Goal: Information Seeking & Learning: Learn about a topic

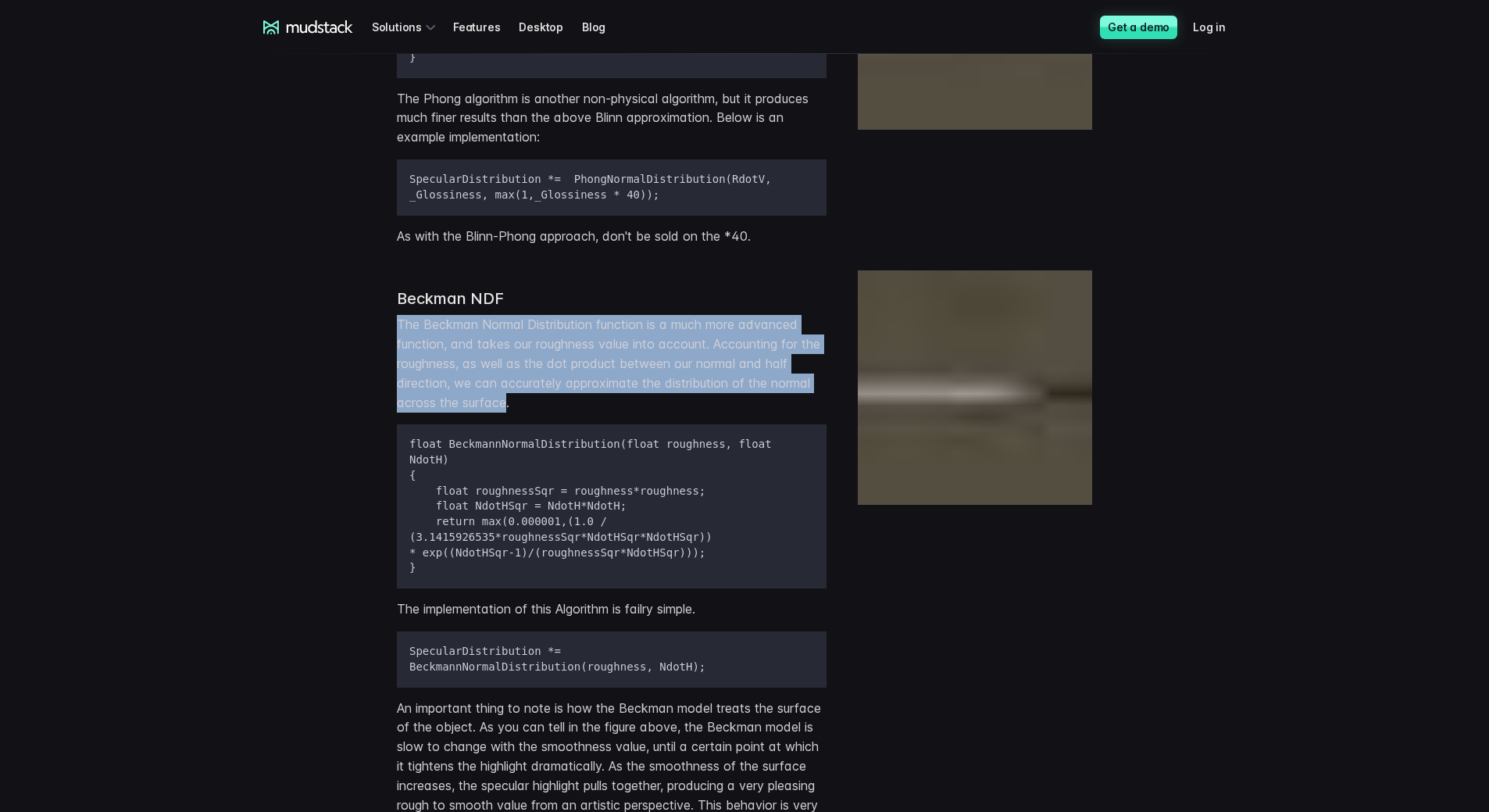
scroll to position [2500, 0]
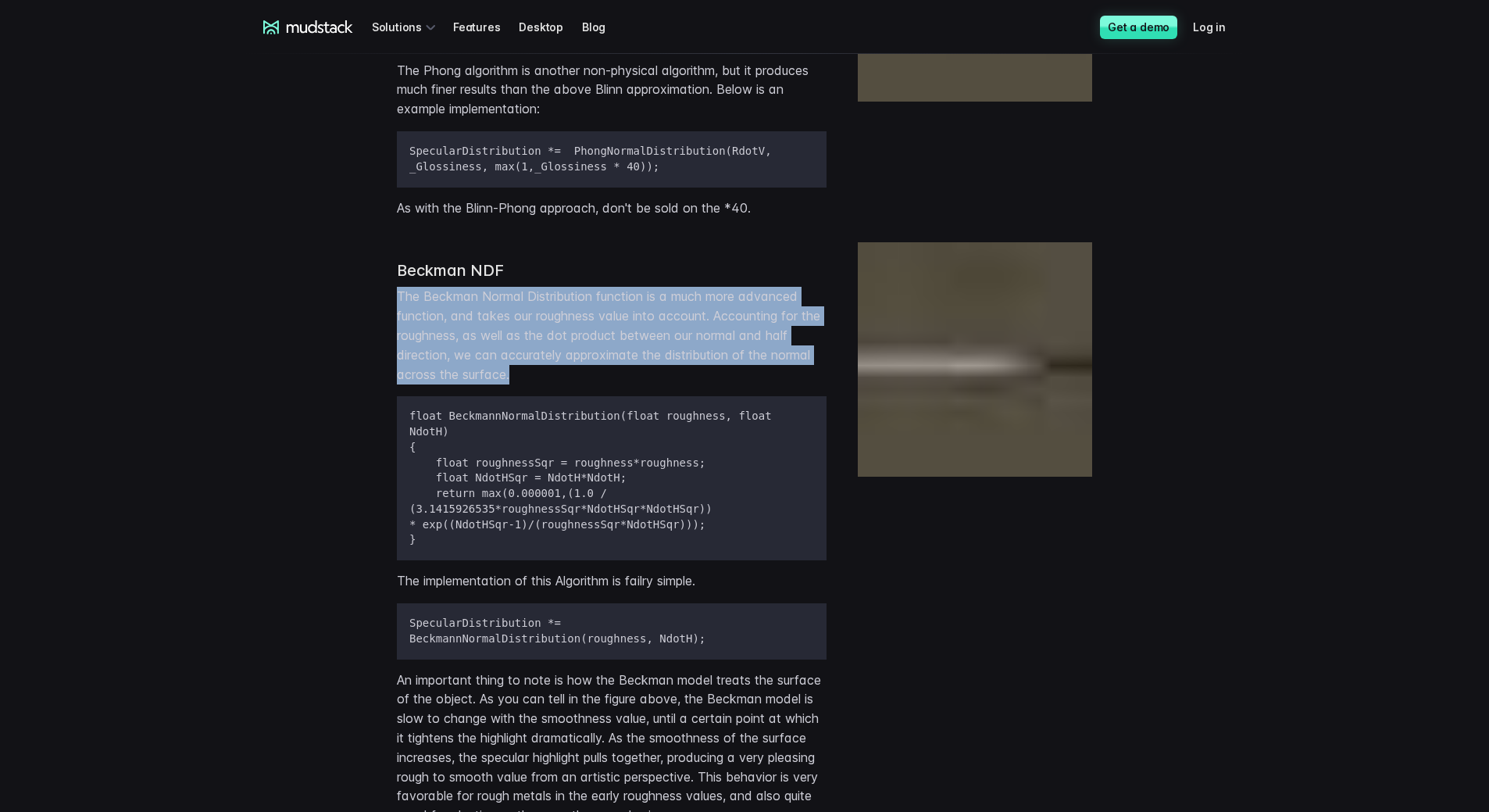
drag, startPoint x: 392, startPoint y: 363, endPoint x: 610, endPoint y: 362, distance: 218.0
click at [610, 362] on div "[PERSON_NAME] NDF The [PERSON_NAME] Normal Distribution function is a much more…" at bounding box center [745, 534] width 1000 height 608
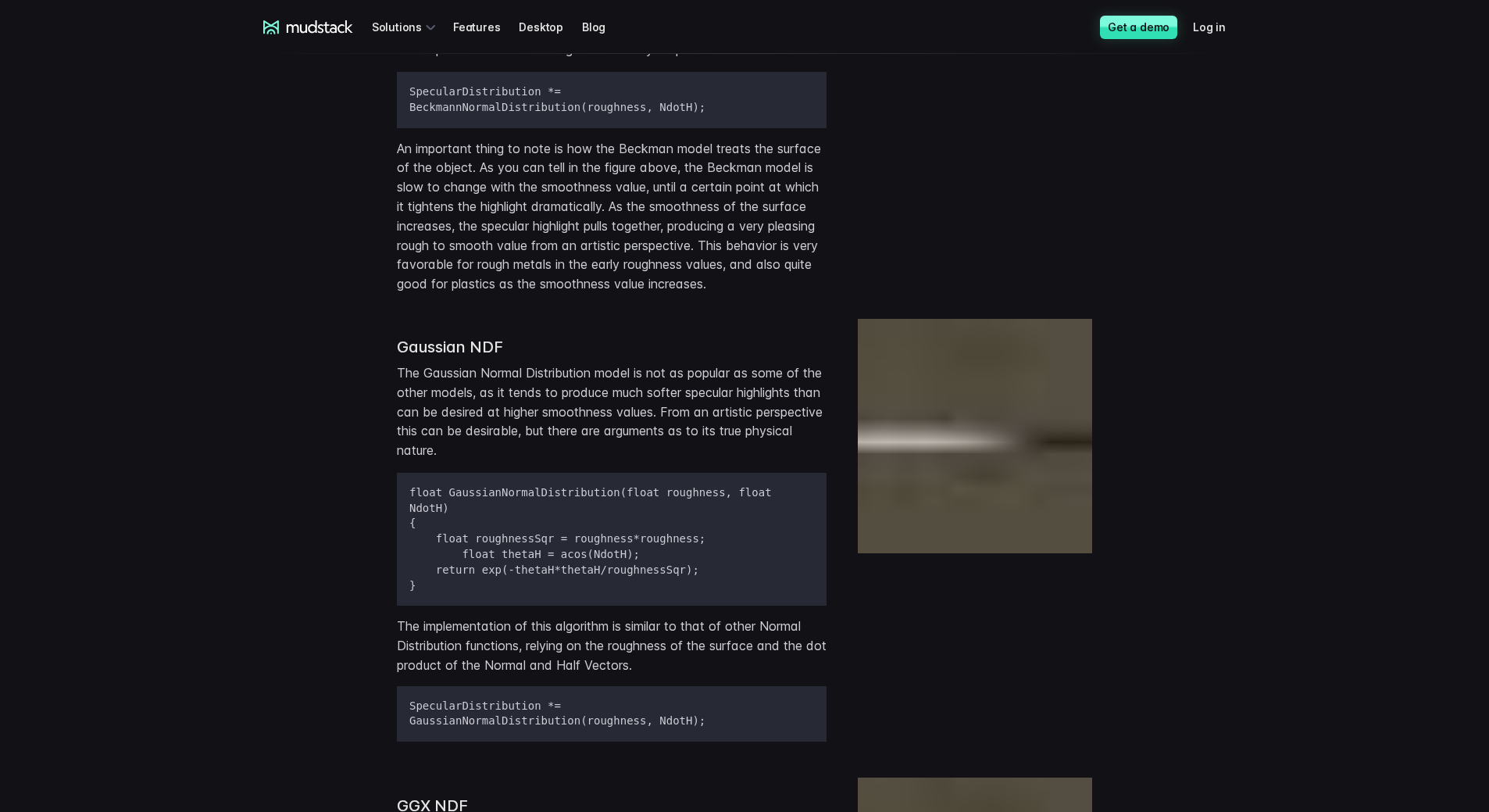
scroll to position [3047, 0]
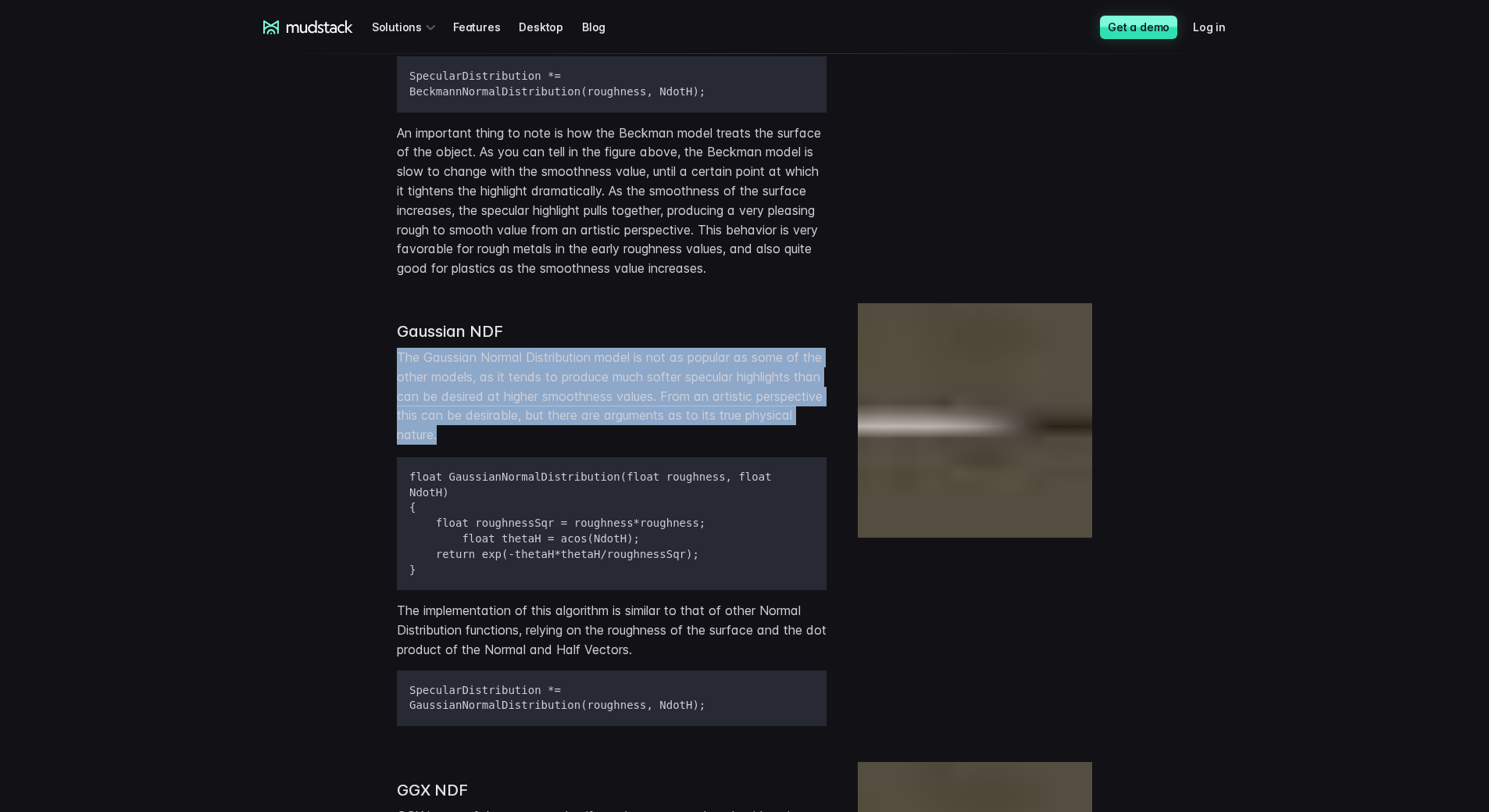
drag, startPoint x: 396, startPoint y: 349, endPoint x: 600, endPoint y: 424, distance: 217.3
click at [600, 424] on div "Gaussian NDF The Gaussian Normal Distribution model is not as popular as some o…" at bounding box center [745, 520] width 1000 height 459
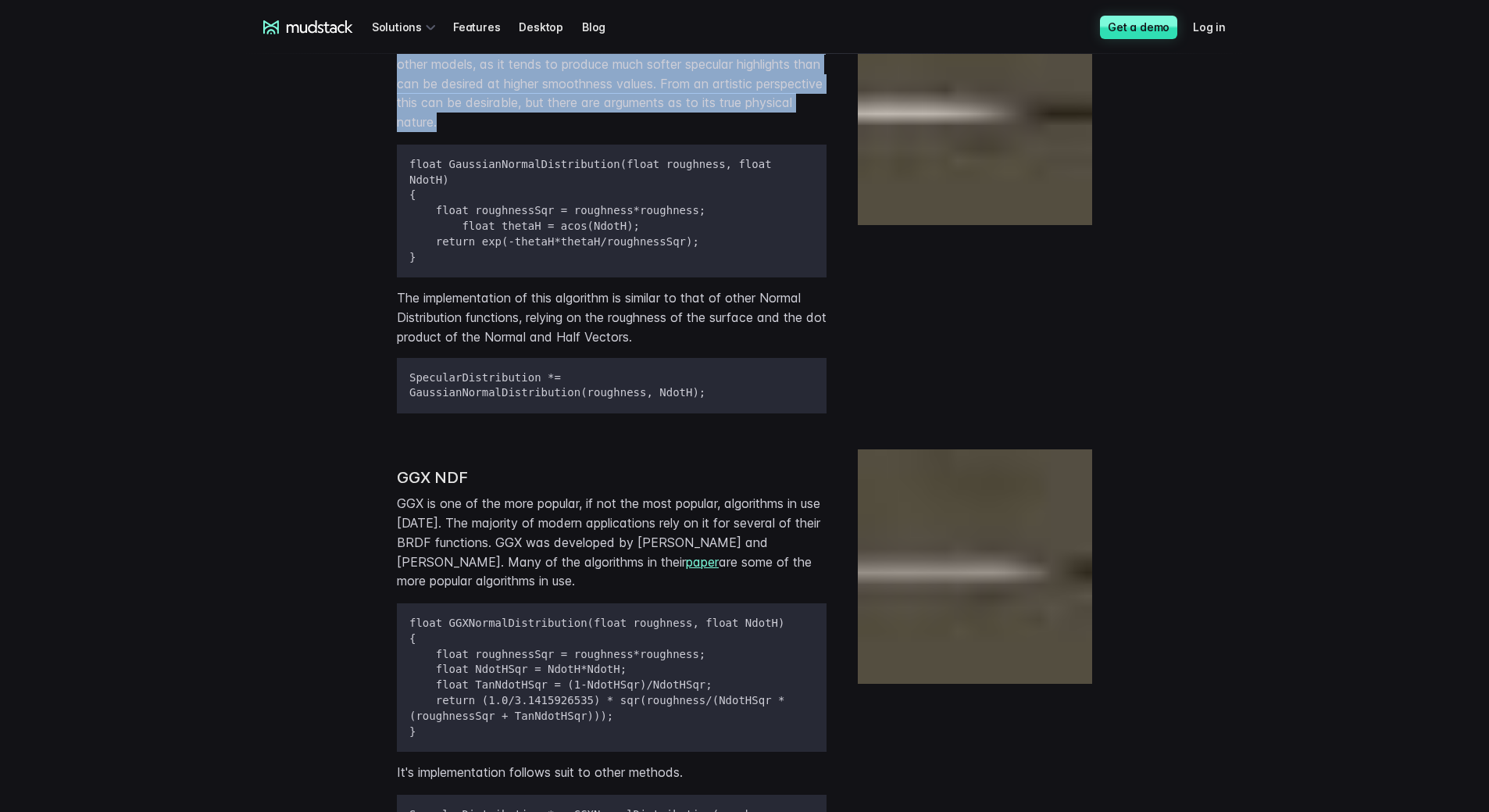
scroll to position [3515, 0]
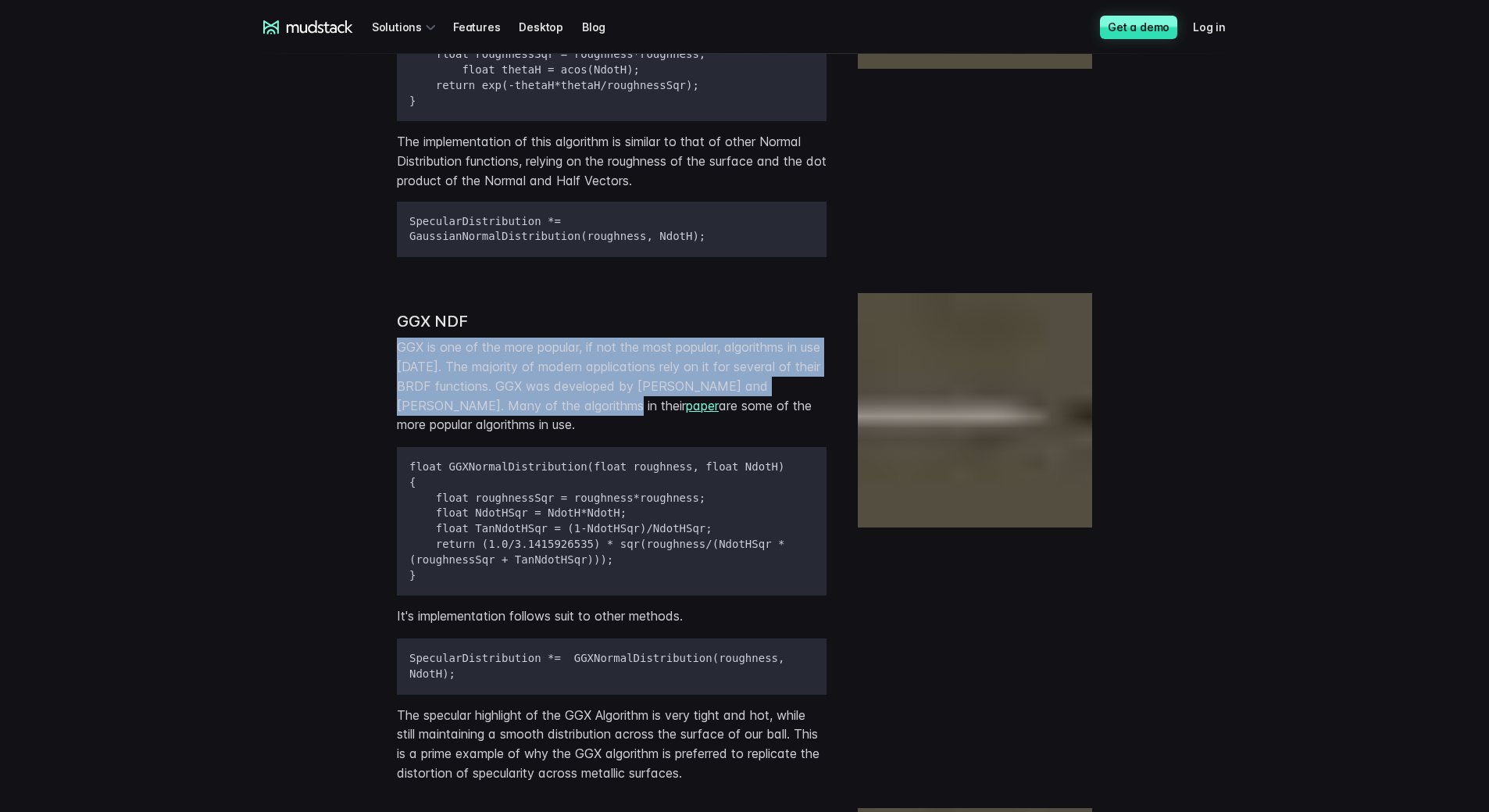
drag, startPoint x: 390, startPoint y: 327, endPoint x: 589, endPoint y: 389, distance: 208.4
click at [589, 389] on div "GGX NDF GGX is one of the more popular, if not the most popular, algorithms in …" at bounding box center [745, 538] width 1000 height 515
click at [524, 378] on p "GGX is one of the more popular, if not the most popular, algorithms in use [DAT…" at bounding box center [612, 386] width 430 height 97
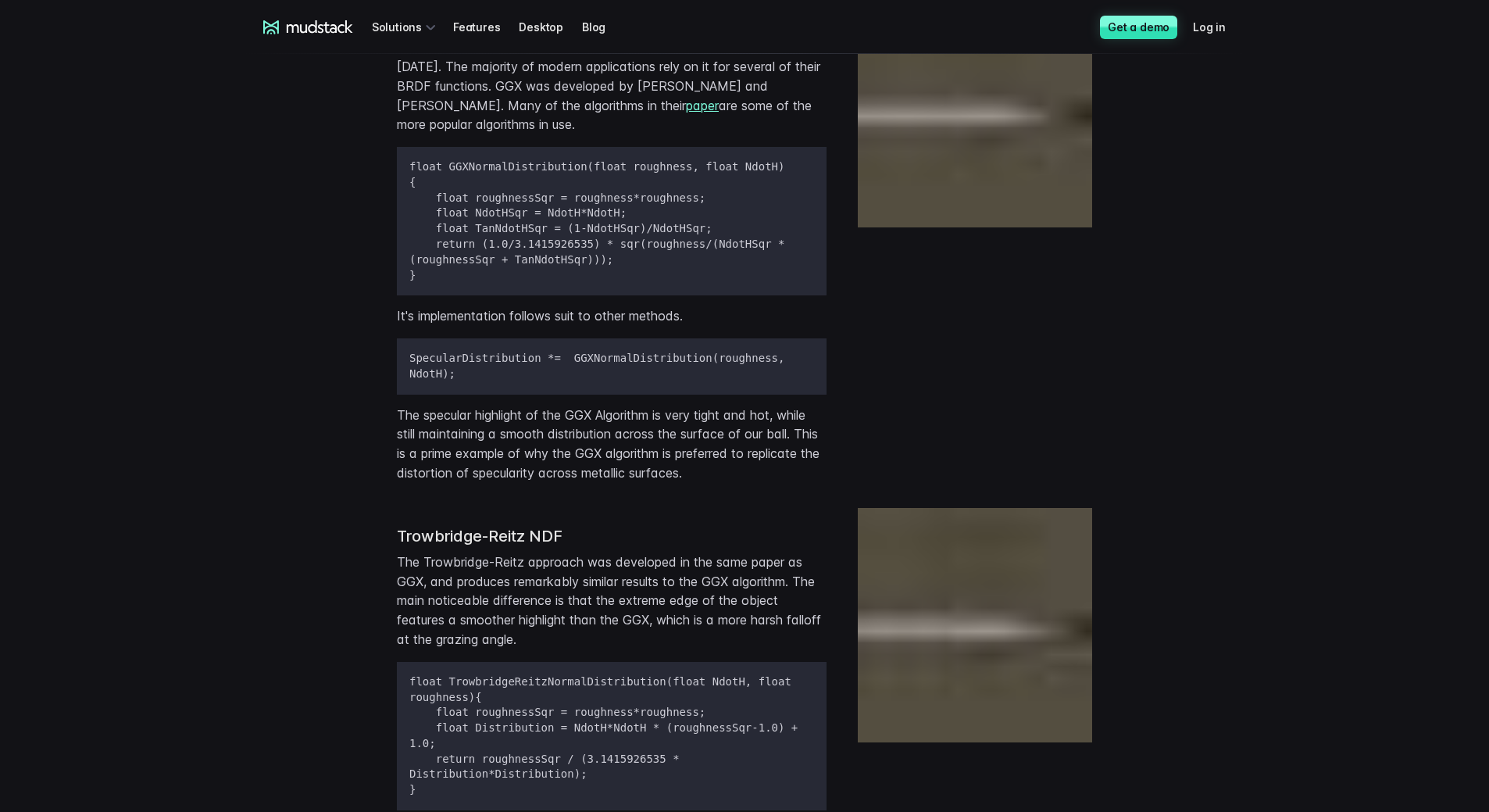
scroll to position [3906, 0]
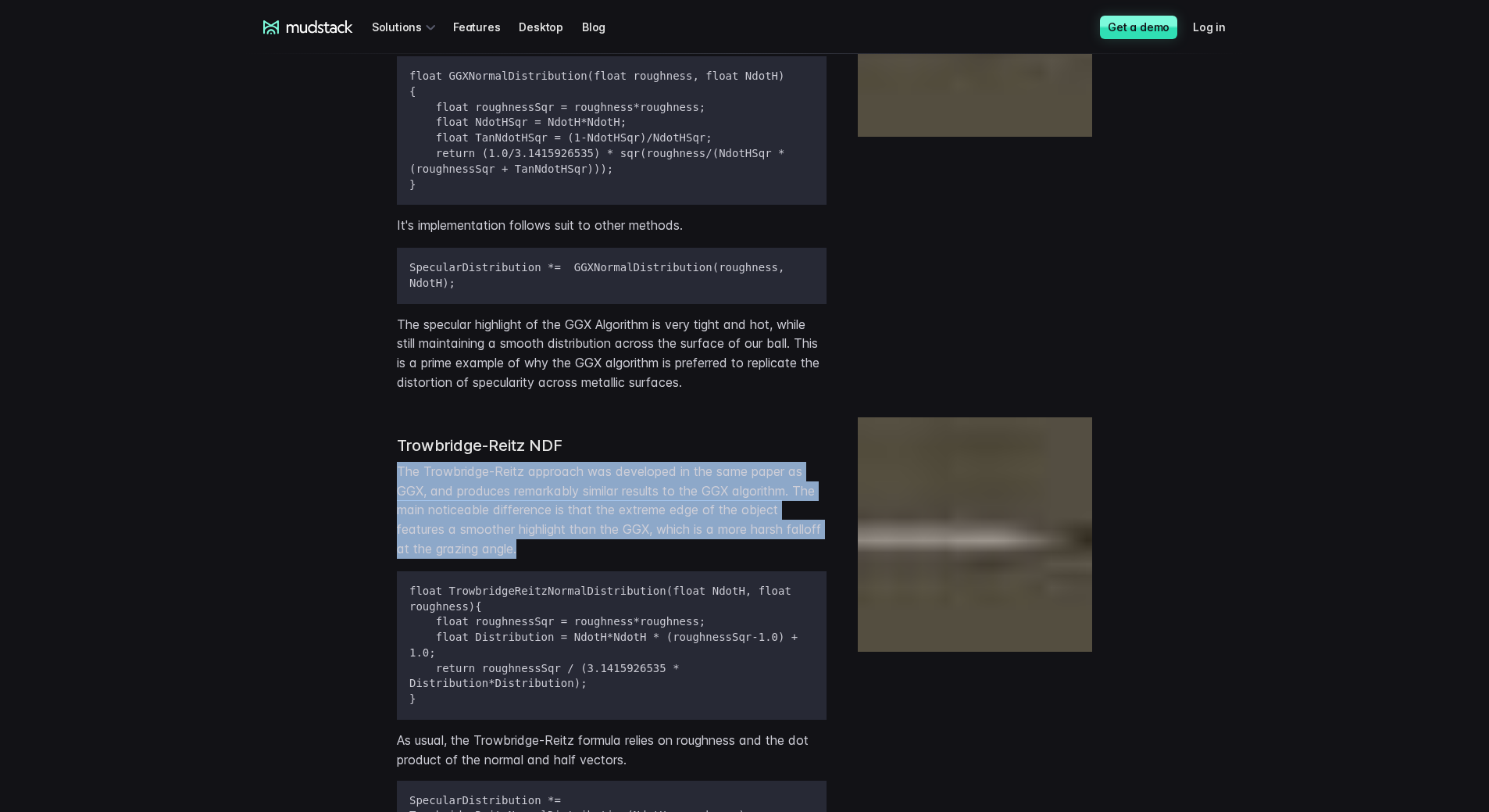
drag, startPoint x: 400, startPoint y: 431, endPoint x: 680, endPoint y: 519, distance: 293.5
click at [680, 519] on p "The Trowbridge-Reitz approach was developed in the same paper as GGX, and produ…" at bounding box center [612, 510] width 430 height 97
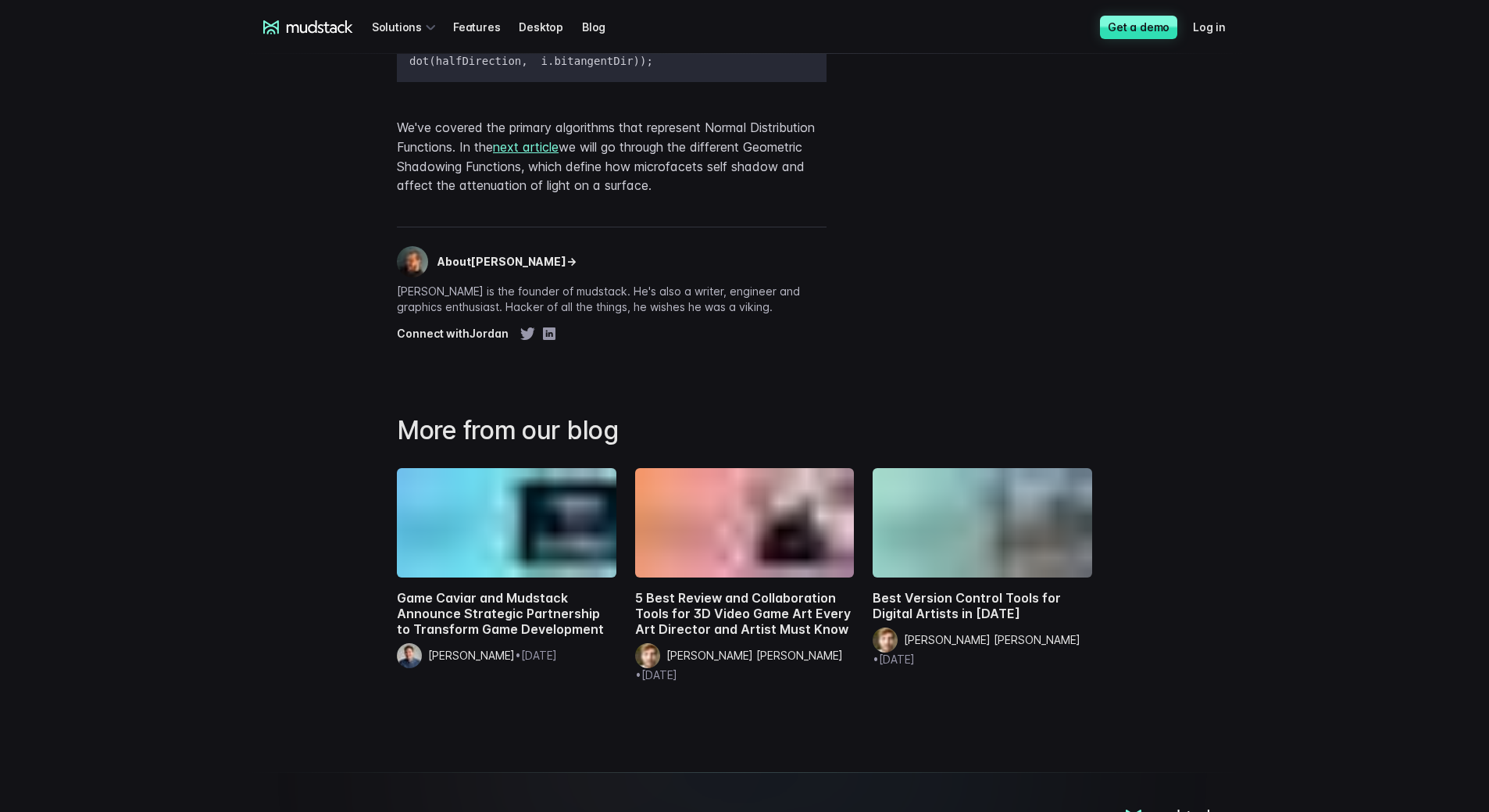
scroll to position [6094, 0]
